Goal: Find specific page/section: Find specific page/section

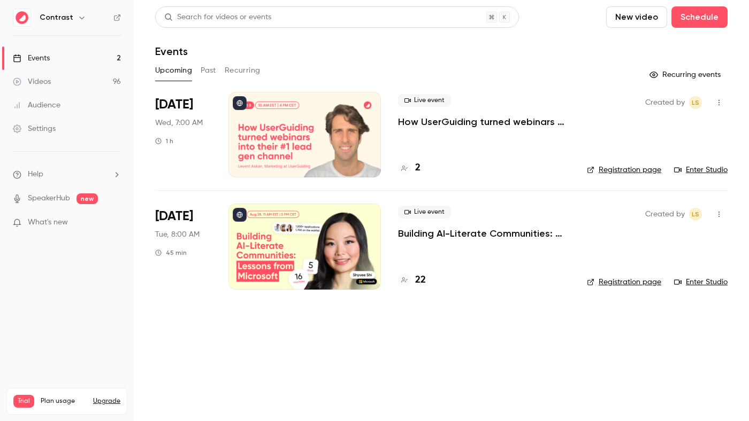
click at [373, 52] on div "Events" at bounding box center [441, 51] width 572 height 13
